Goal: Task Accomplishment & Management: Manage account settings

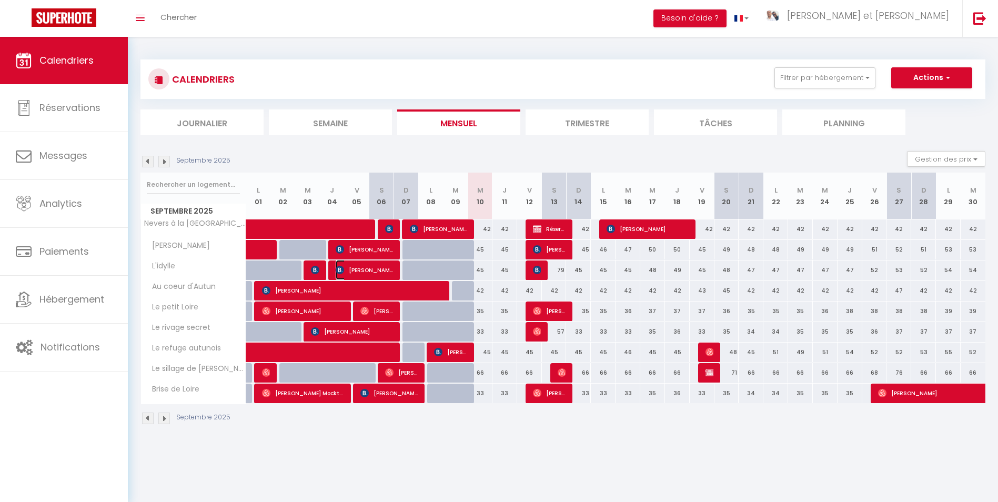
click at [365, 269] on span "[PERSON_NAME]" at bounding box center [365, 270] width 58 height 20
select select "OK"
select select "0"
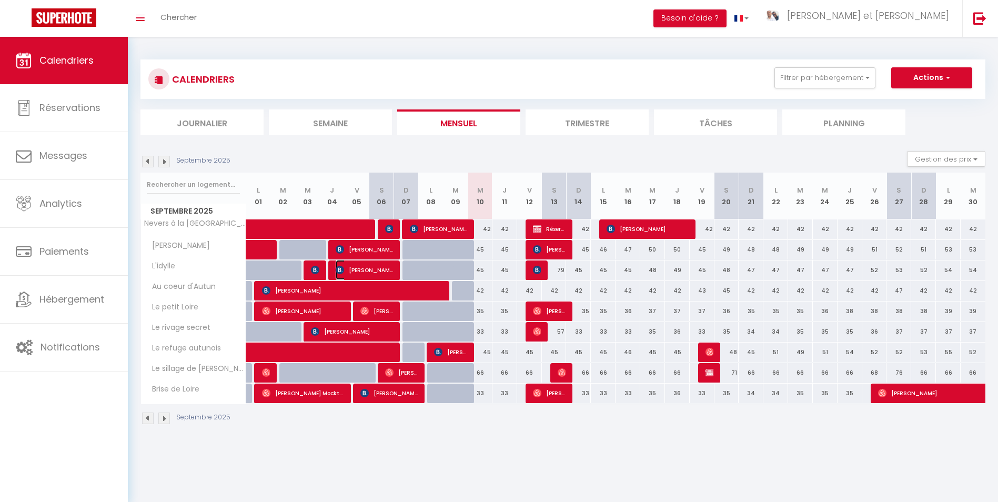
select select "1"
select select
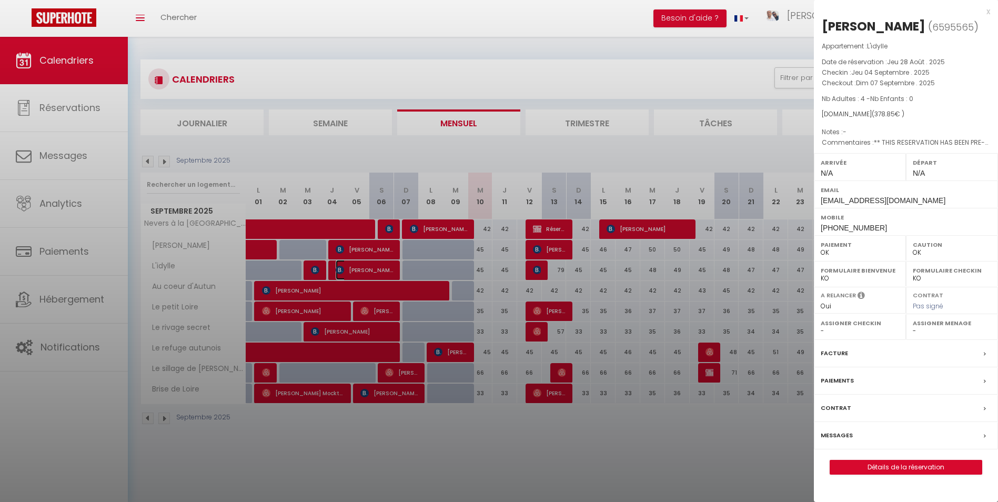
select select "52219"
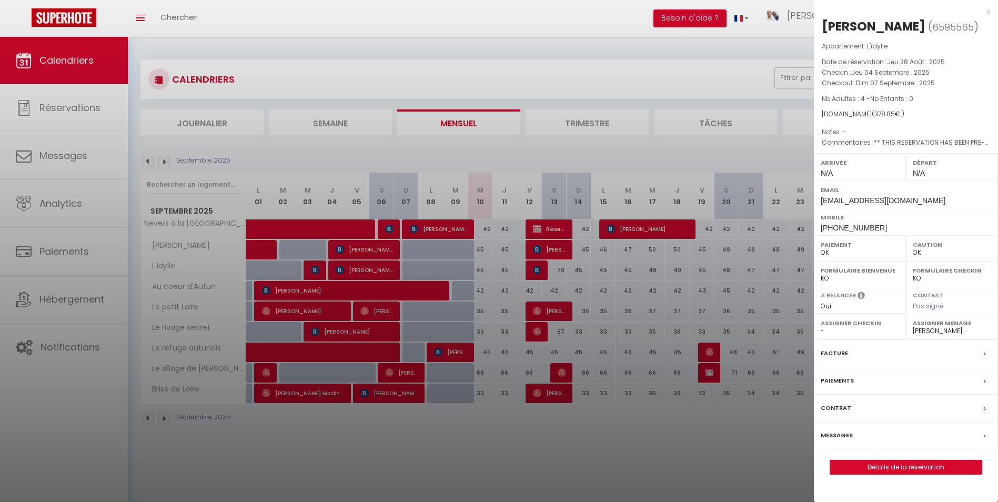
click at [839, 432] on label "Messages" at bounding box center [837, 435] width 32 height 11
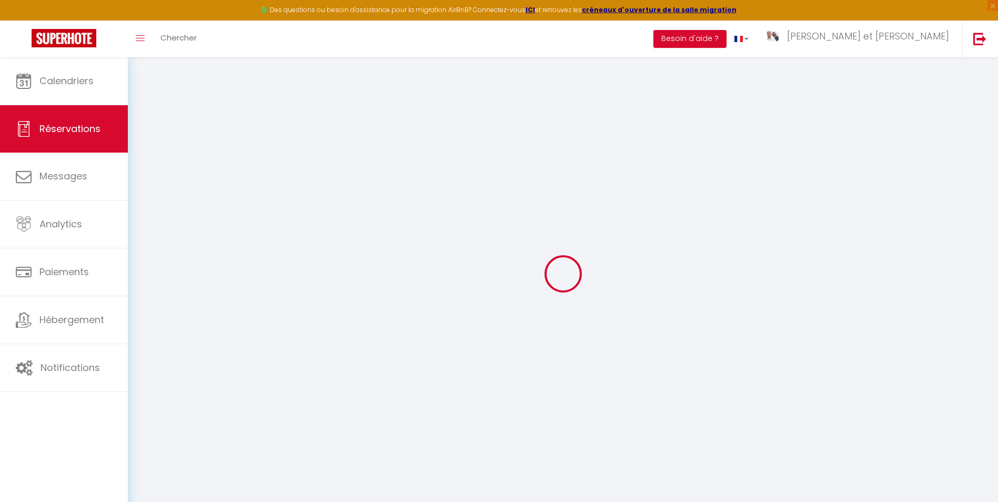
select select
checkbox input "false"
select select
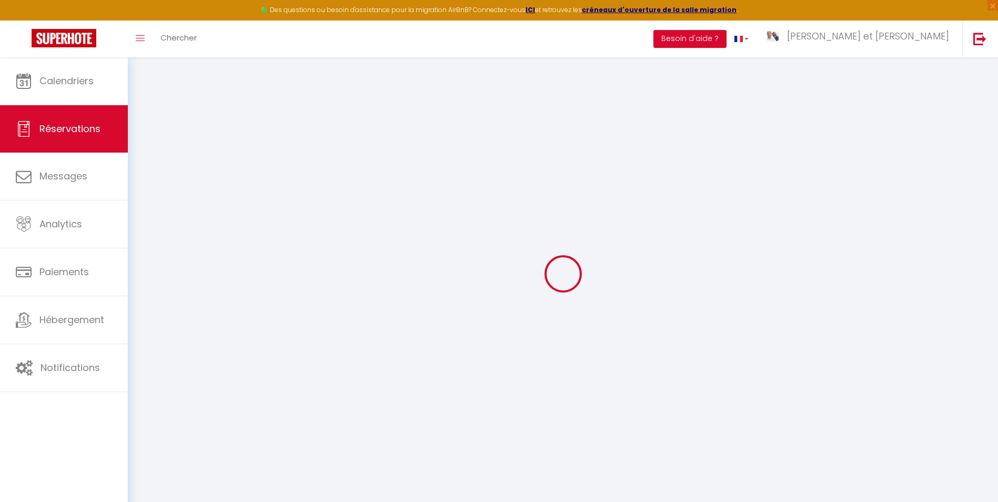
checkbox input "false"
type textarea "** THIS RESERVATION HAS BEEN PRE-PAID ** BOOKING NOTE : Payment charge is EUR 5…"
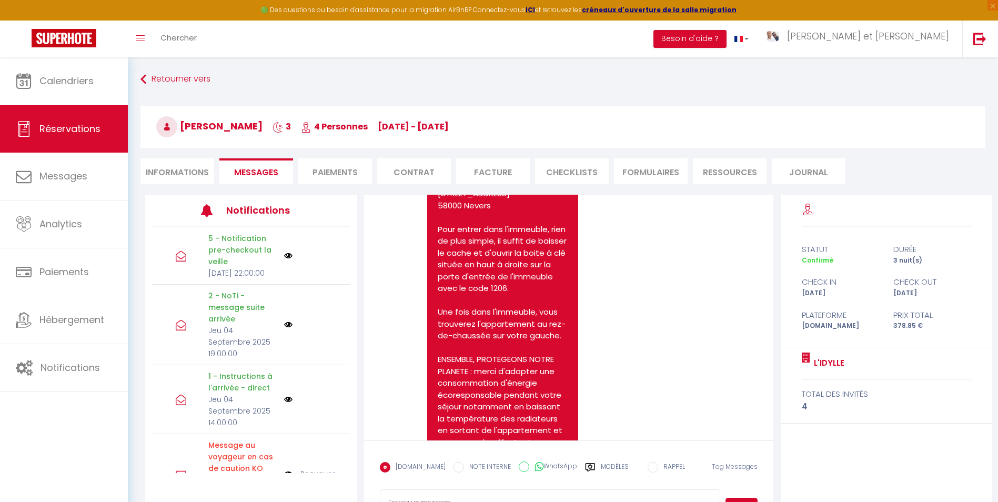
scroll to position [1443, 0]
